Goal: Task Accomplishment & Management: Use online tool/utility

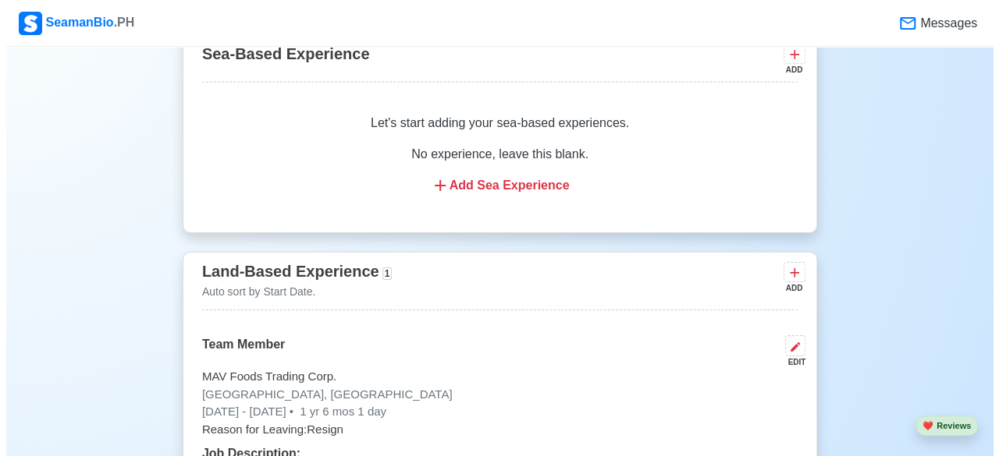
scroll to position [2496, 0]
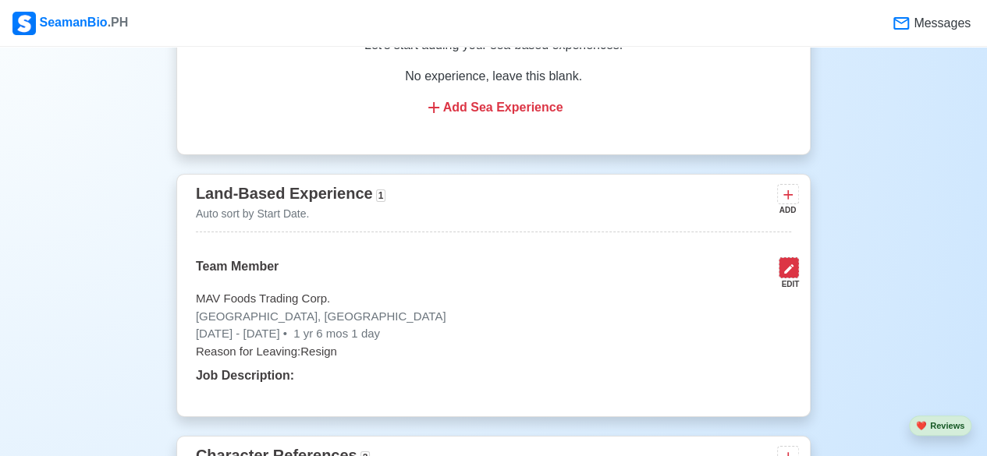
click at [781, 264] on button at bounding box center [789, 267] width 20 height 21
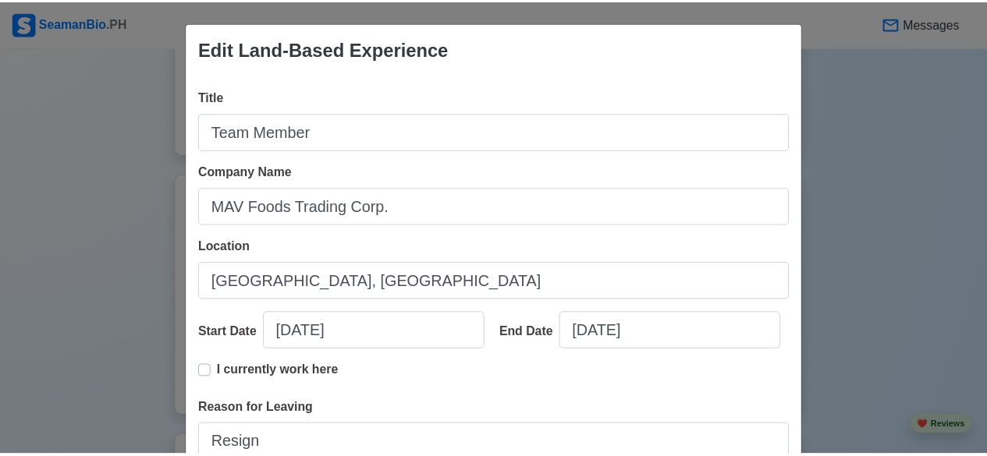
scroll to position [310, 0]
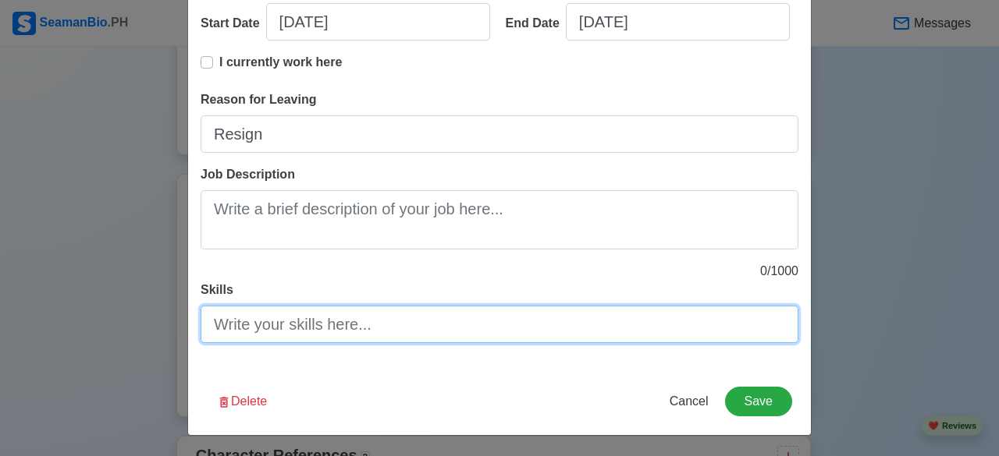
click at [371, 316] on input "Skills" at bounding box center [499, 324] width 598 height 37
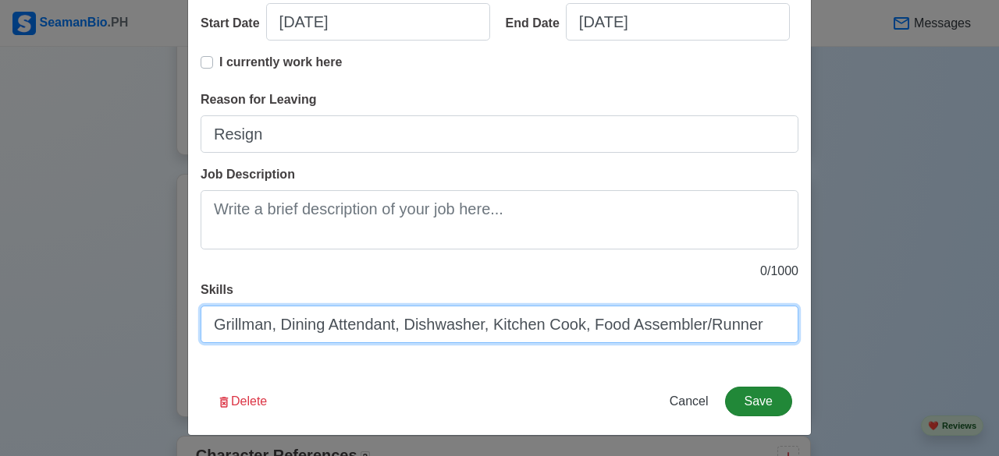
type input "Grillman, Dining Attendant, Dishwasher, Kitchen Cook, Food Assembler/Runner"
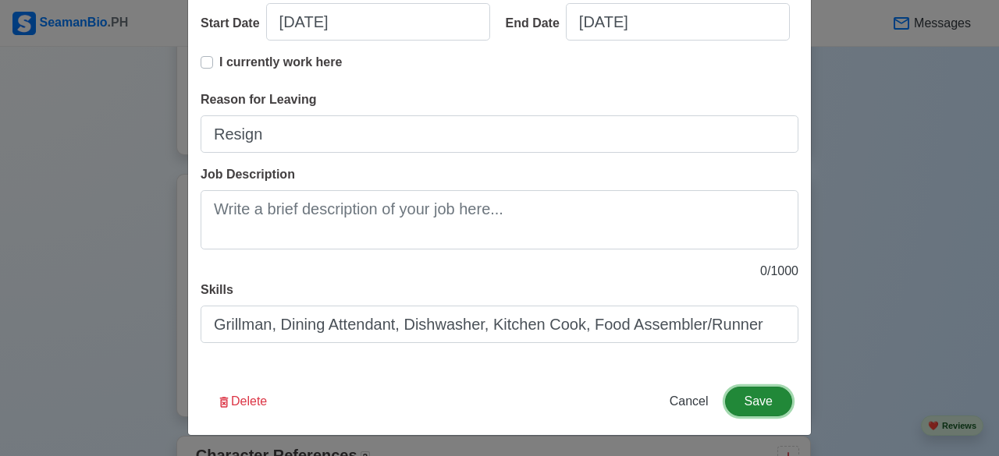
click at [750, 396] on button "Save" at bounding box center [758, 402] width 67 height 30
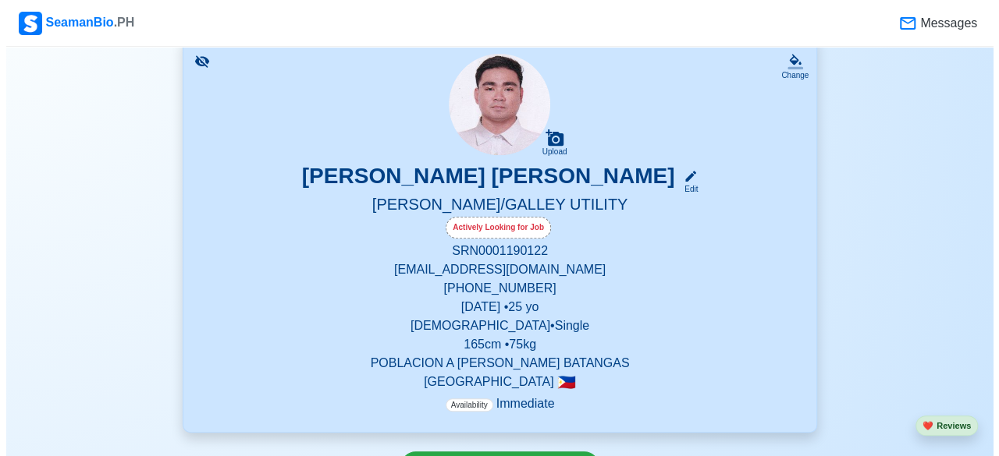
scroll to position [546, 0]
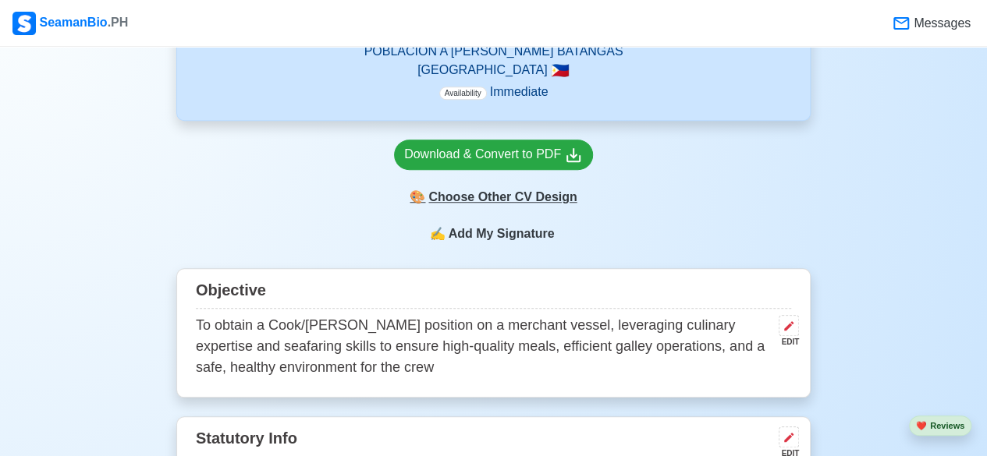
click at [504, 200] on div "🎨 Choose Other CV Design" at bounding box center [493, 198] width 199 height 30
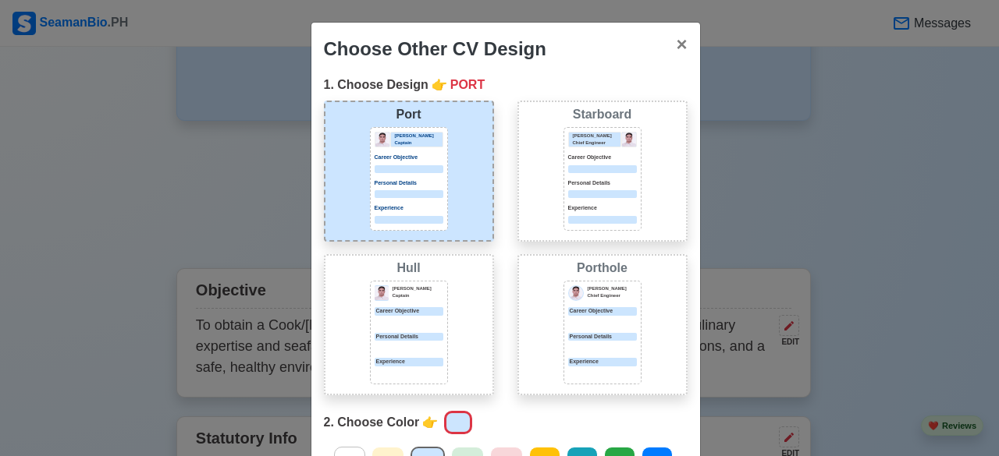
scroll to position [156, 0]
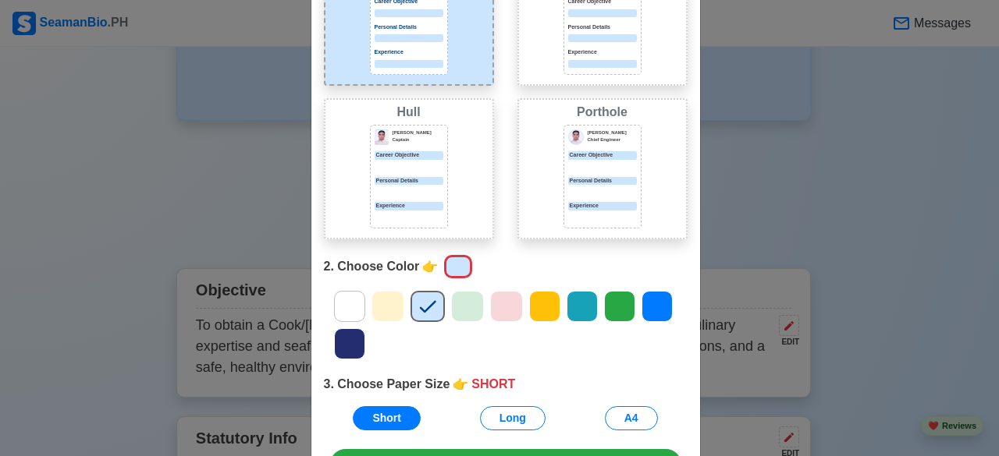
click at [340, 305] on icon at bounding box center [349, 306] width 23 height 23
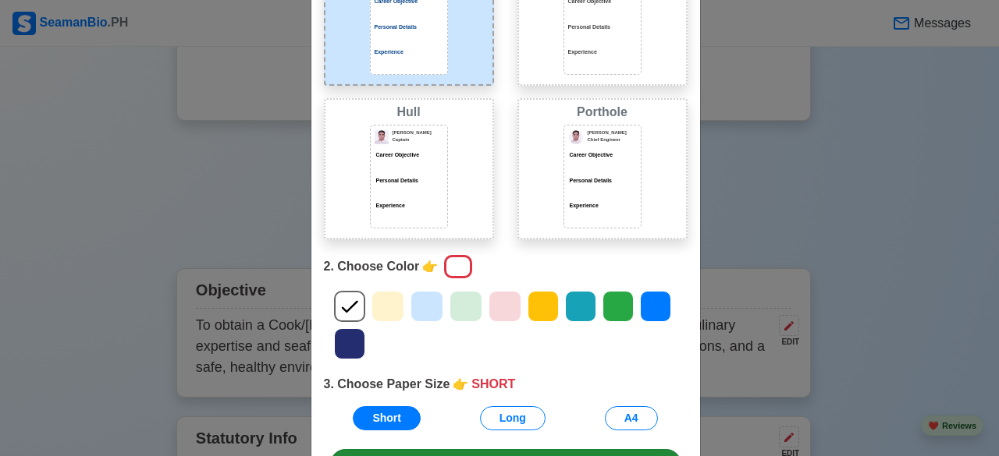
scroll to position [260, 0]
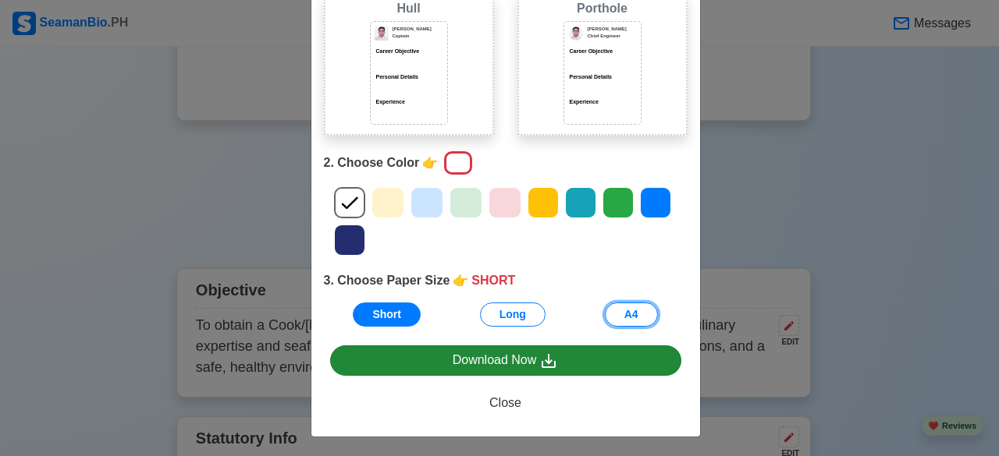
drag, startPoint x: 613, startPoint y: 310, endPoint x: 521, endPoint y: 355, distance: 102.6
click at [613, 310] on button "A4" at bounding box center [631, 315] width 53 height 24
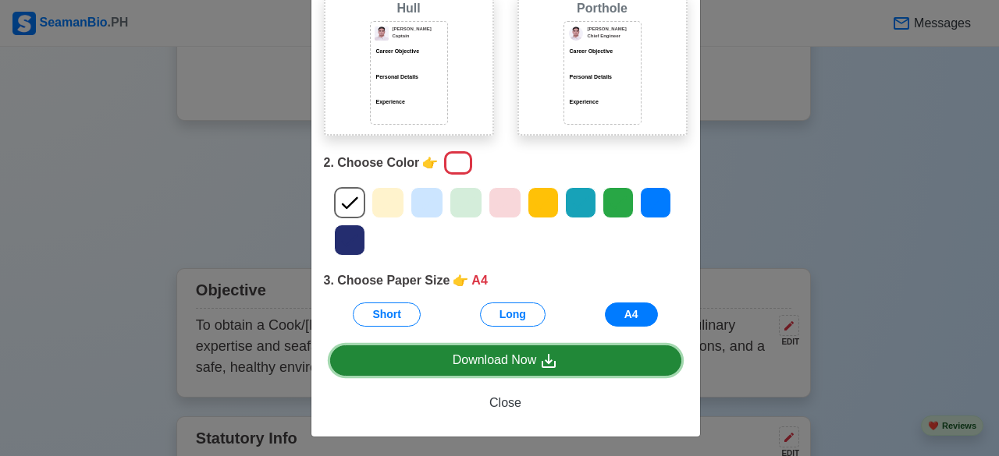
click at [521, 355] on div "Download Now" at bounding box center [505, 361] width 106 height 20
